Goal: Task Accomplishment & Management: Complete application form

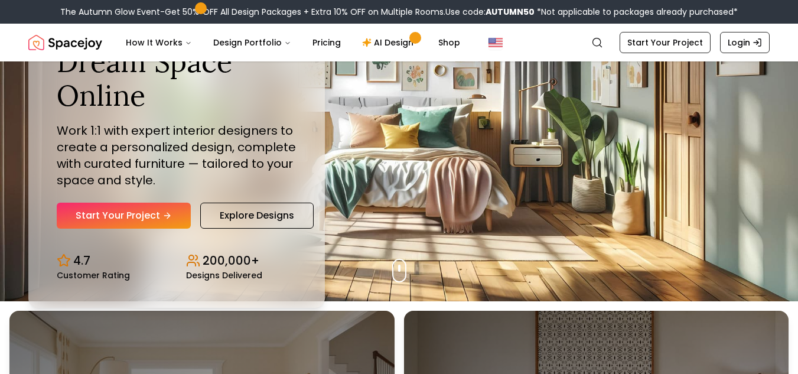
scroll to position [73, 0]
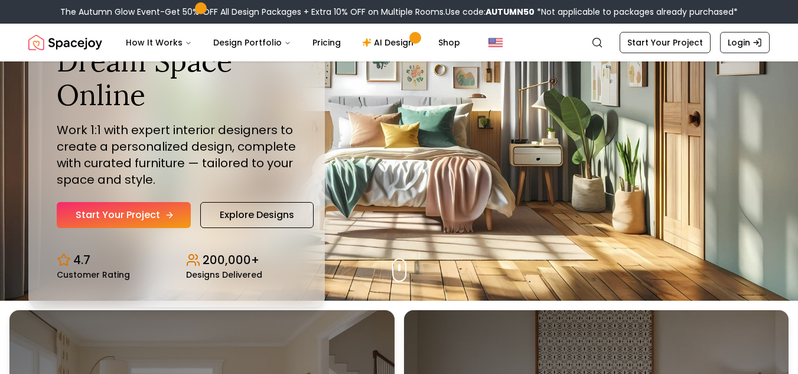
click at [102, 213] on link "Start Your Project" at bounding box center [124, 215] width 134 height 26
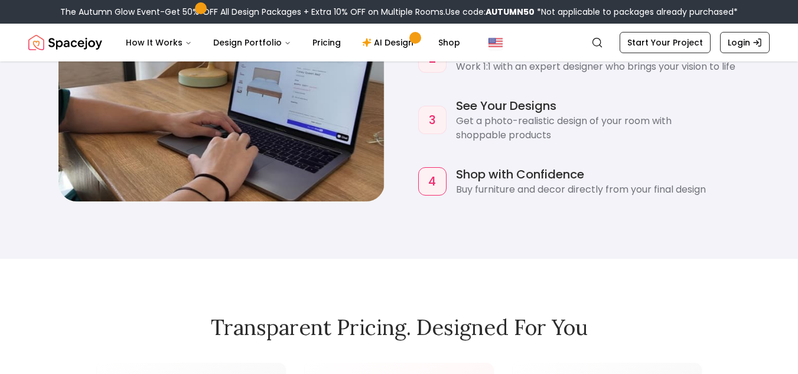
scroll to position [1133, 0]
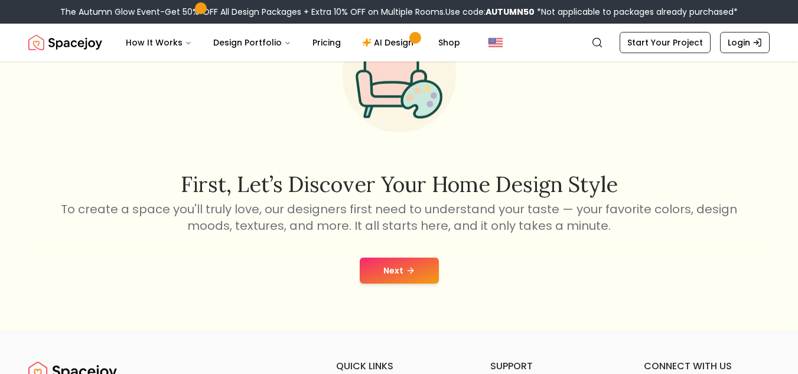
scroll to position [97, 0]
click at [400, 273] on button "Next" at bounding box center [399, 270] width 79 height 26
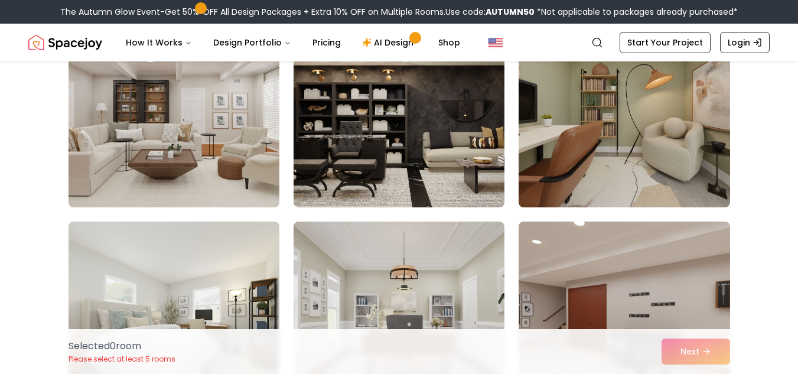
scroll to position [171, 0]
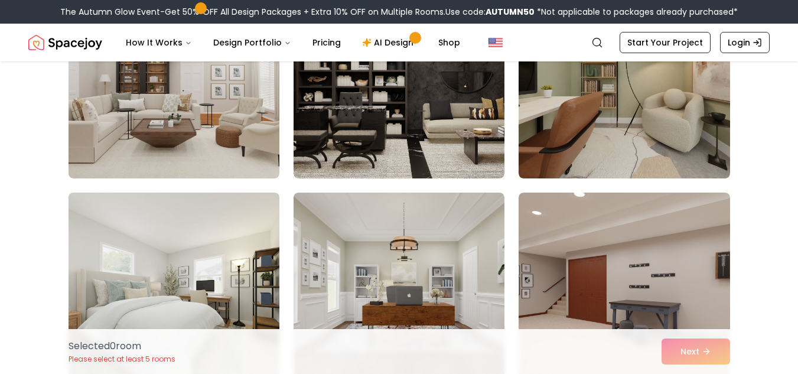
click at [244, 250] on img at bounding box center [174, 287] width 222 height 198
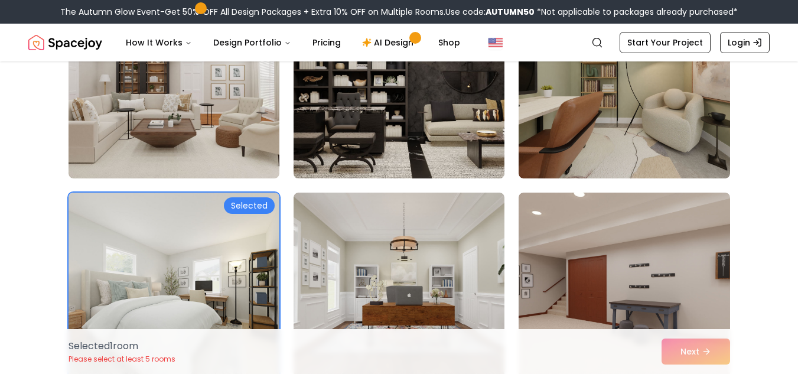
click at [373, 168] on img at bounding box center [399, 84] width 222 height 198
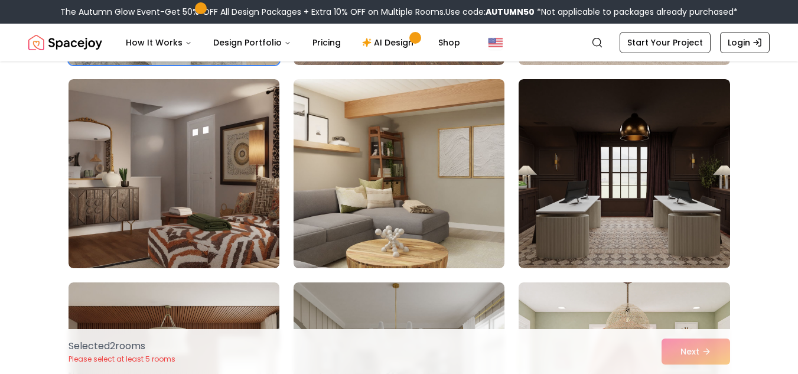
scroll to position [488, 0]
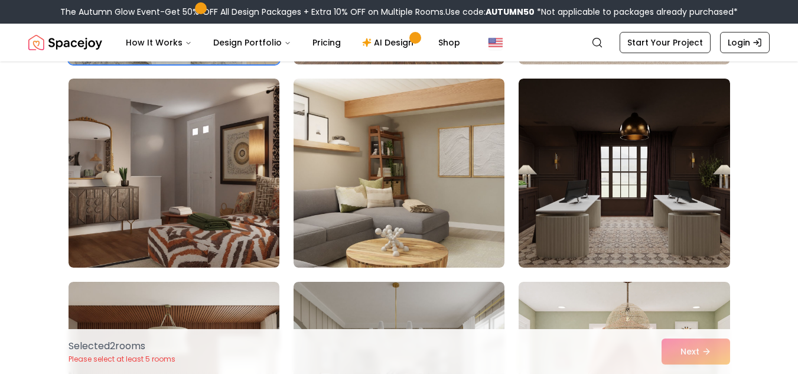
click at [373, 168] on img at bounding box center [399, 173] width 211 height 189
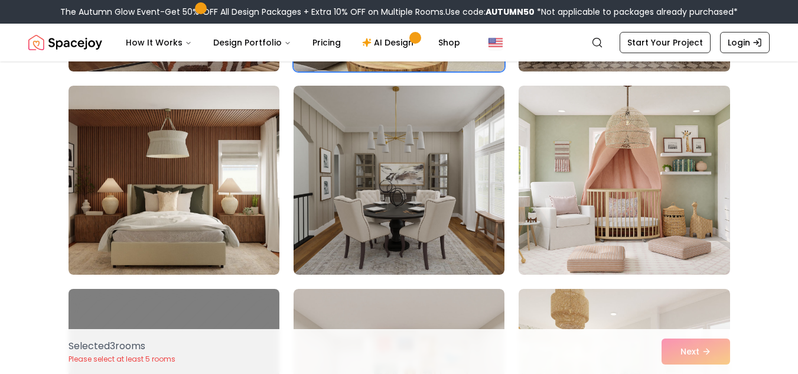
scroll to position [685, 0]
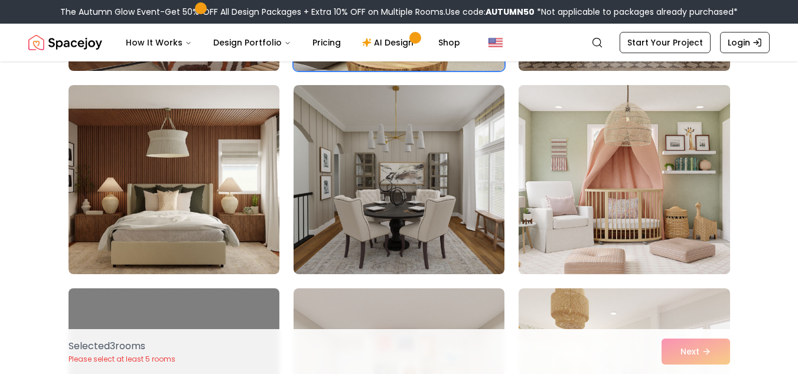
click at [561, 193] on img at bounding box center [624, 179] width 222 height 198
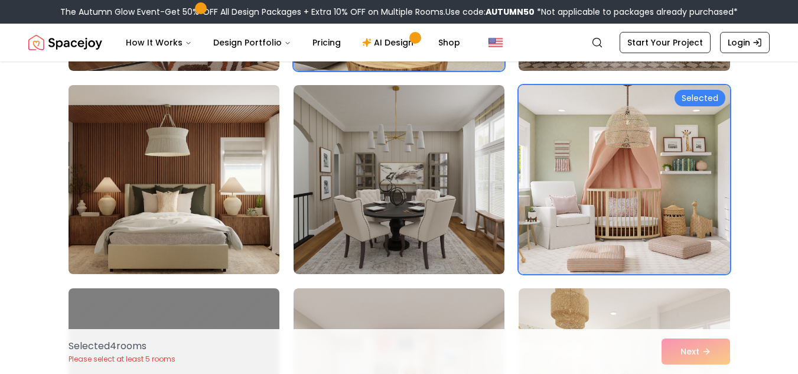
click at [234, 210] on img at bounding box center [174, 179] width 222 height 198
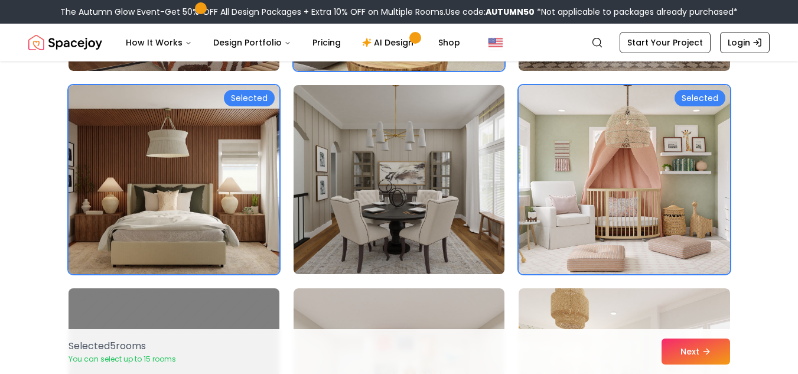
click at [385, 197] on img at bounding box center [399, 179] width 222 height 198
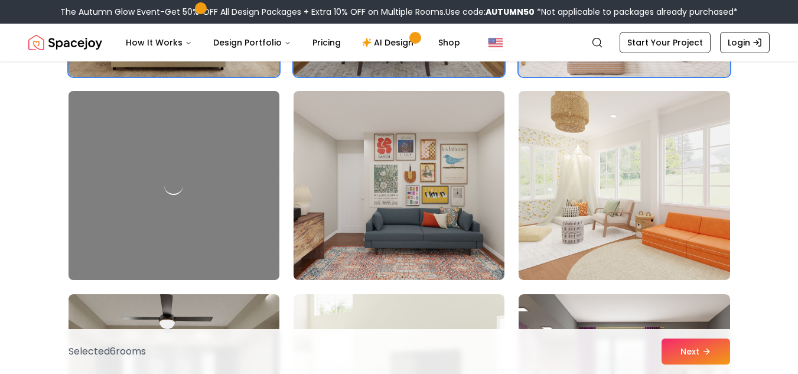
scroll to position [921, 0]
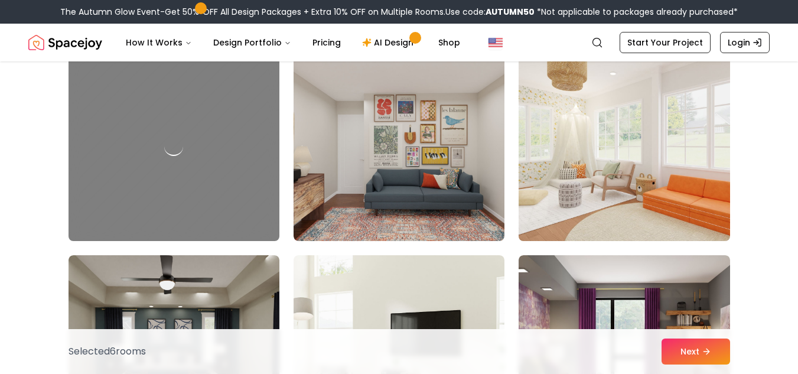
click at [628, 190] on img at bounding box center [624, 146] width 222 height 198
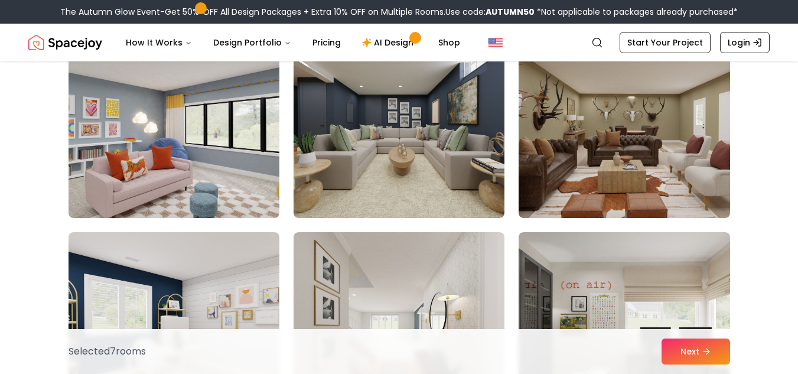
scroll to position [1350, 0]
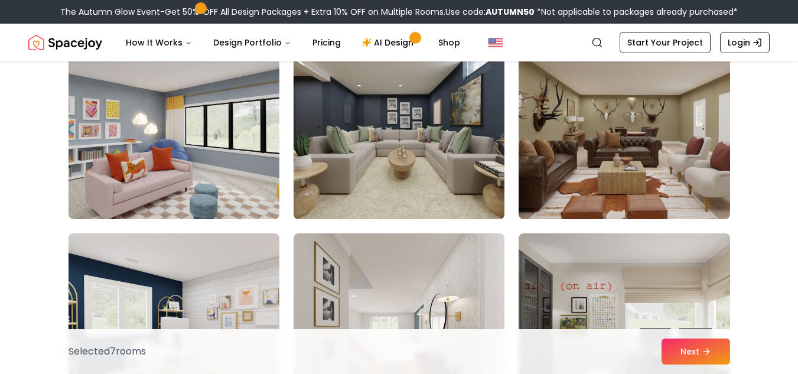
click at [380, 182] on img at bounding box center [399, 124] width 222 height 198
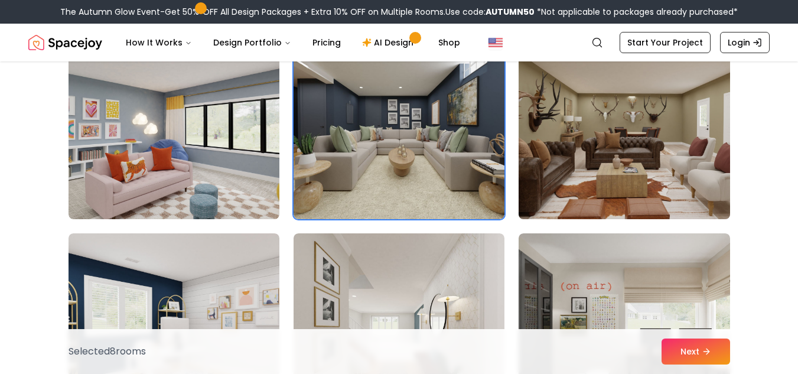
click at [571, 179] on img at bounding box center [624, 124] width 222 height 198
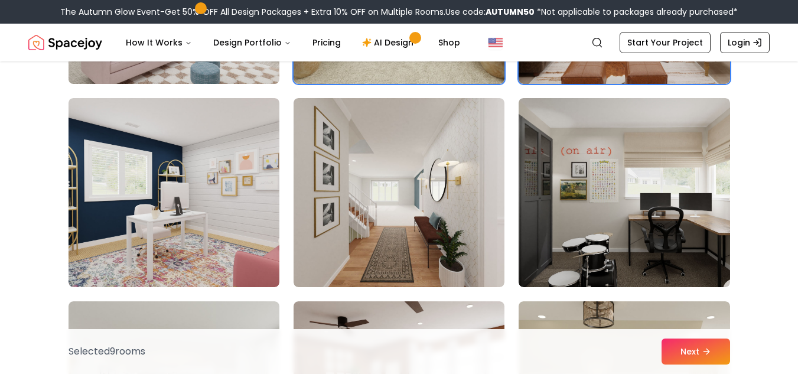
scroll to position [1487, 0]
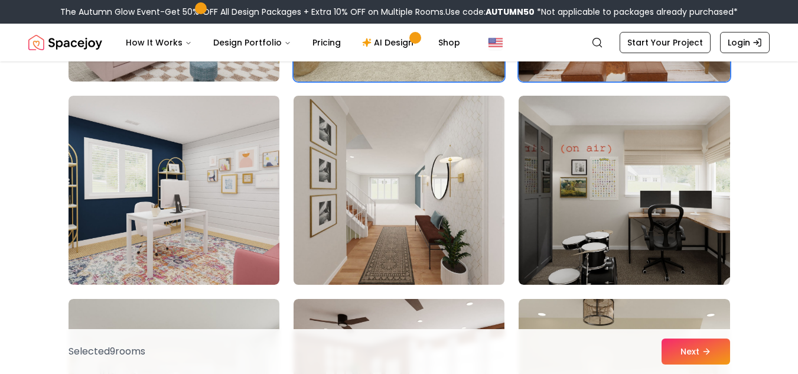
click at [442, 246] on img at bounding box center [399, 190] width 222 height 198
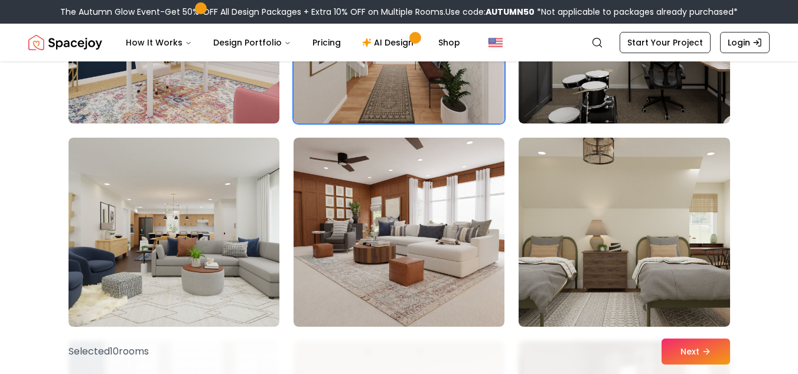
scroll to position [1689, 0]
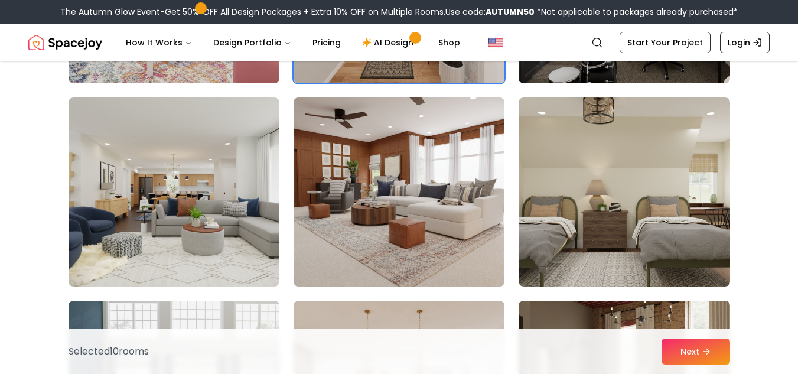
drag, startPoint x: 442, startPoint y: 246, endPoint x: 385, endPoint y: 212, distance: 67.3
click at [385, 212] on img at bounding box center [399, 192] width 222 height 198
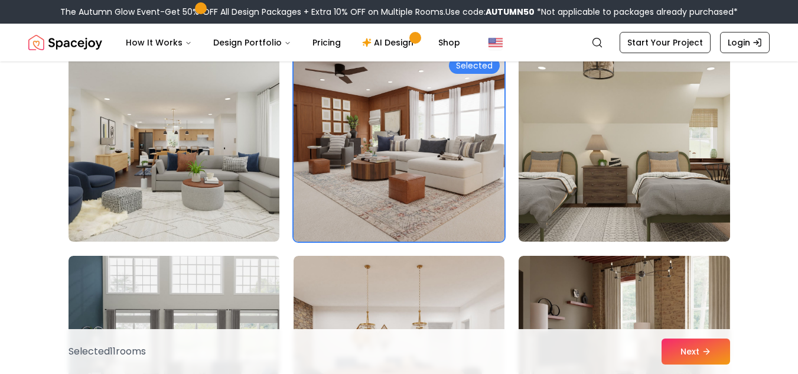
scroll to position [1734, 0]
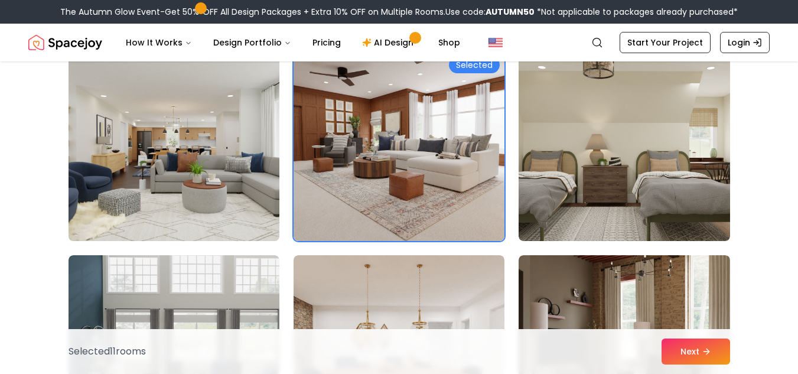
click at [241, 175] on img at bounding box center [174, 146] width 222 height 198
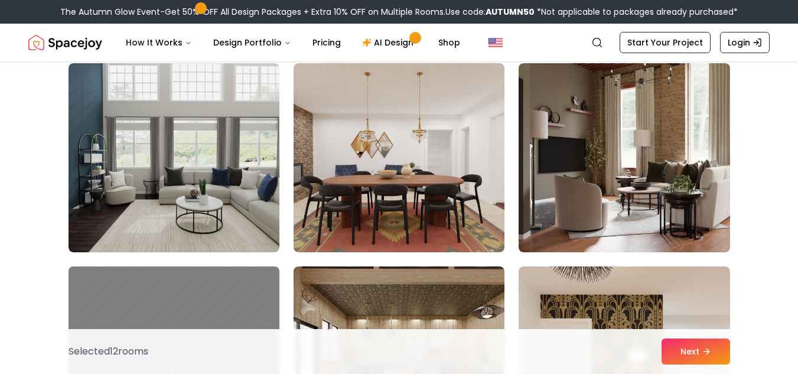
scroll to position [1927, 0]
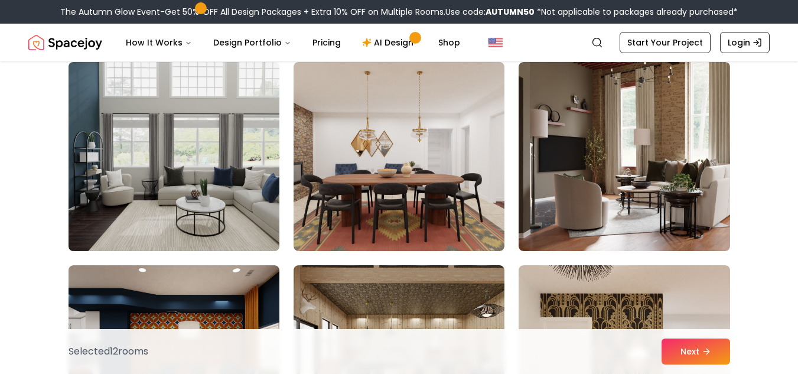
click at [181, 149] on img at bounding box center [174, 156] width 222 height 198
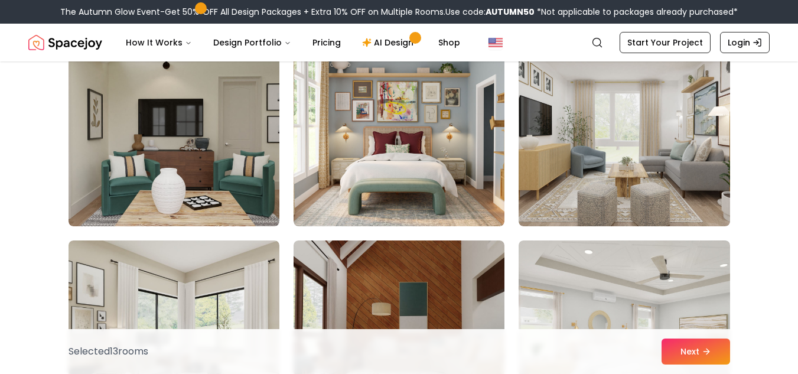
scroll to position [2692, 0]
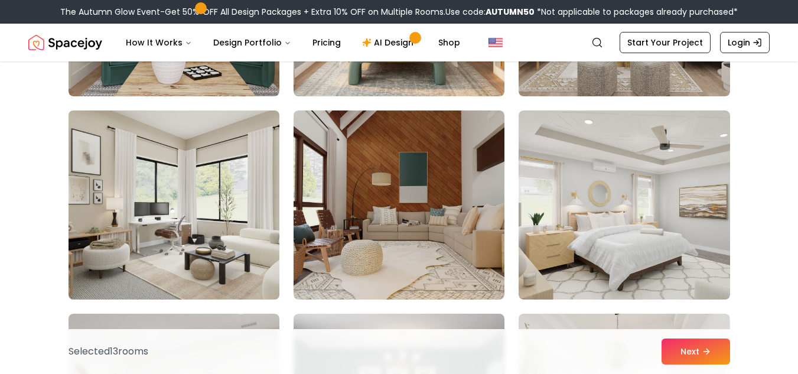
click at [205, 206] on img at bounding box center [174, 205] width 222 height 198
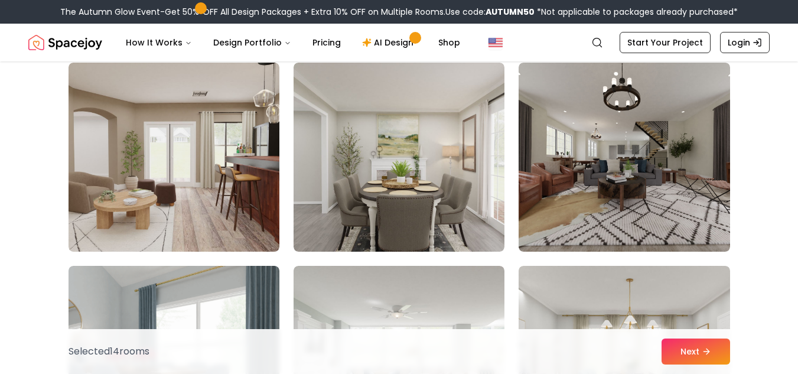
scroll to position [3146, 0]
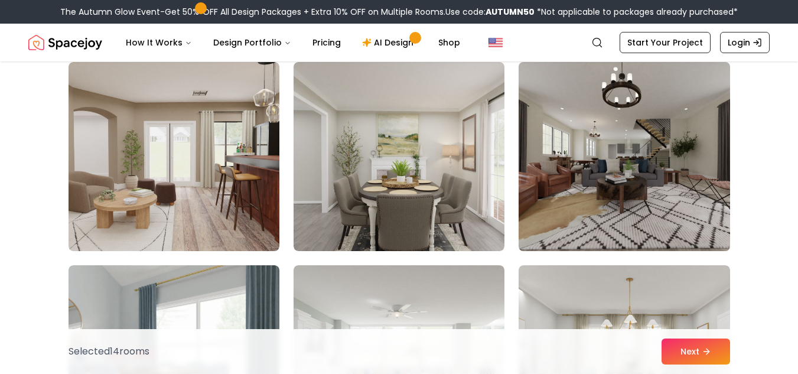
click at [550, 207] on img at bounding box center [624, 156] width 222 height 198
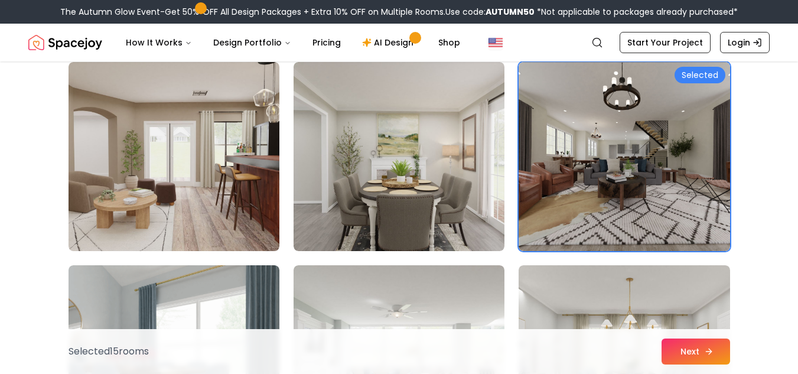
click at [685, 353] on button "Next" at bounding box center [696, 351] width 69 height 26
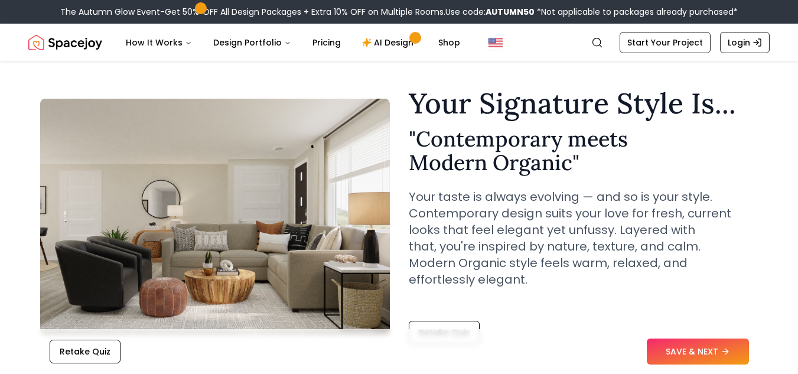
scroll to position [25, 0]
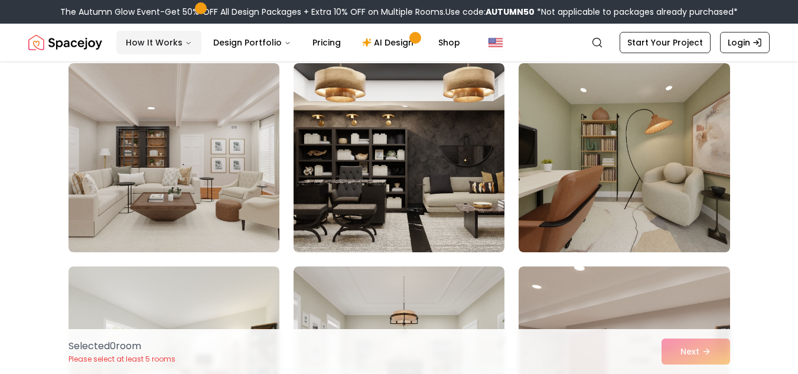
scroll to position [79, 0]
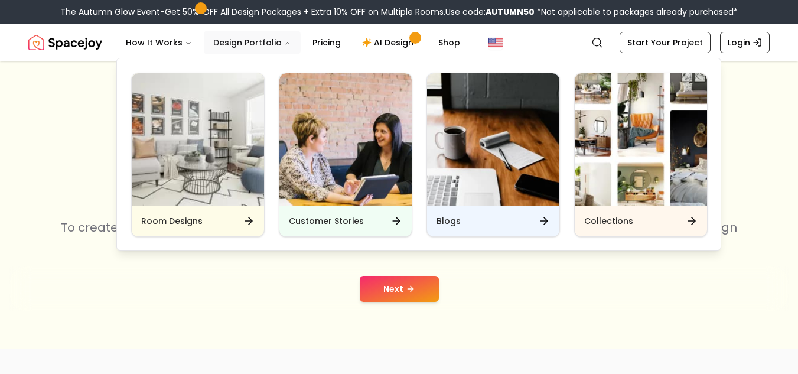
click at [229, 47] on button "Design Portfolio" at bounding box center [252, 43] width 97 height 24
